Goal: Use online tool/utility: Utilize a website feature to perform a specific function

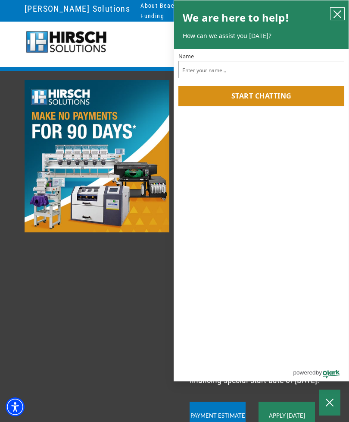
click at [337, 10] on icon "close chatbox" at bounding box center [338, 14] width 9 height 9
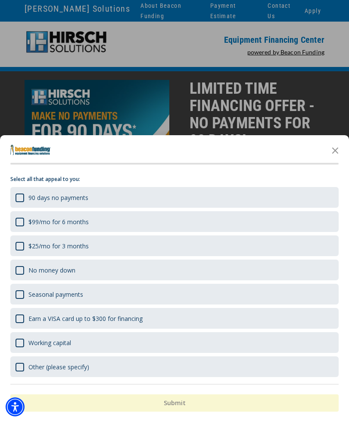
scroll to position [17, 0]
click at [334, 147] on icon "Close the survey" at bounding box center [335, 149] width 17 height 17
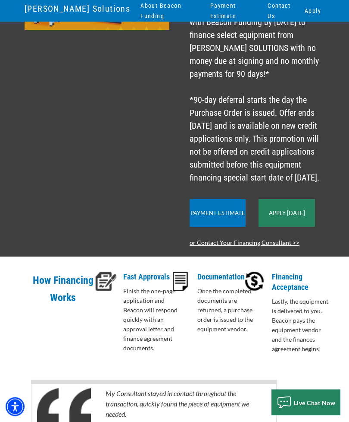
scroll to position [201, 0]
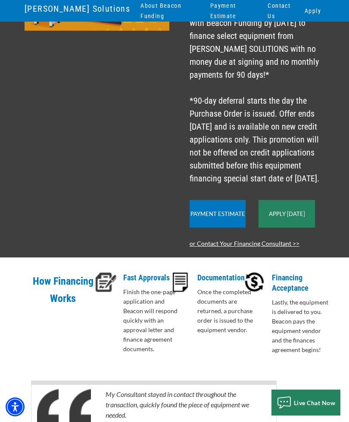
click at [221, 217] on link "Payment Estimate" at bounding box center [218, 213] width 55 height 7
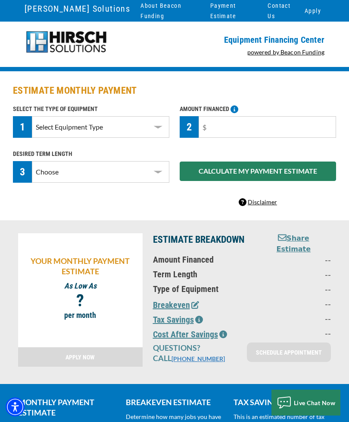
click at [42, 119] on select "Select Equipment Type DTG Printing Embroidery Screen Printing Software and Auto…" at bounding box center [101, 127] width 138 height 22
select select "1"
click at [45, 169] on select "Choose 36 Months 48 Months 60 Months" at bounding box center [101, 172] width 138 height 22
select select "60"
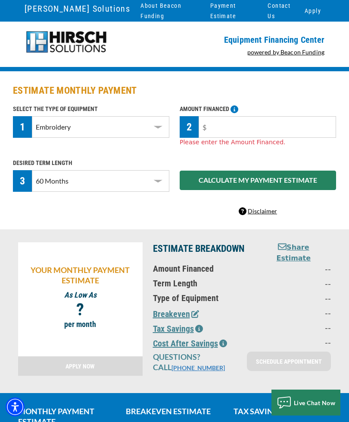
click at [261, 125] on input "text" at bounding box center [268, 127] width 138 height 22
type input "$25,000"
click at [313, 179] on button "CALCULATE MY PAYMENT ESTIMATE" at bounding box center [258, 179] width 157 height 19
